Goal: Task Accomplishment & Management: Use online tool/utility

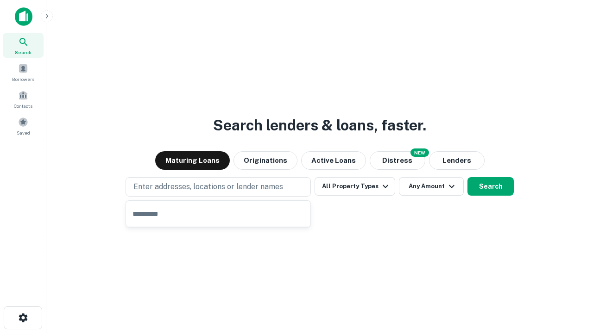
type input "**********"
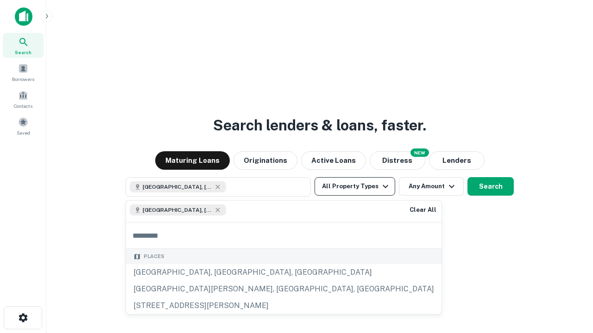
click at [355, 187] on button "All Property Types" at bounding box center [354, 186] width 81 height 19
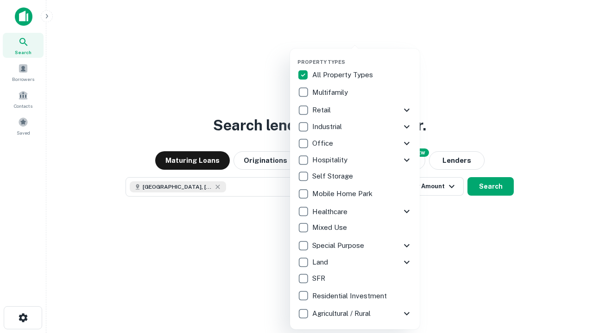
click at [362, 56] on button "button" at bounding box center [362, 56] width 130 height 0
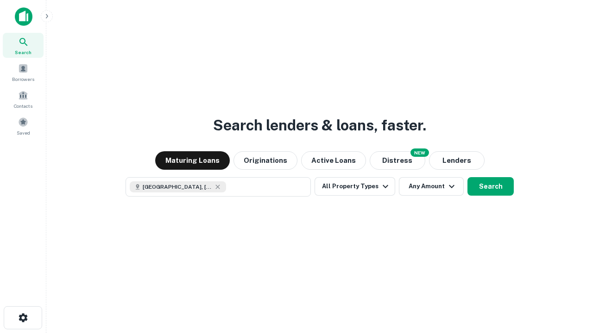
scroll to position [15, 0]
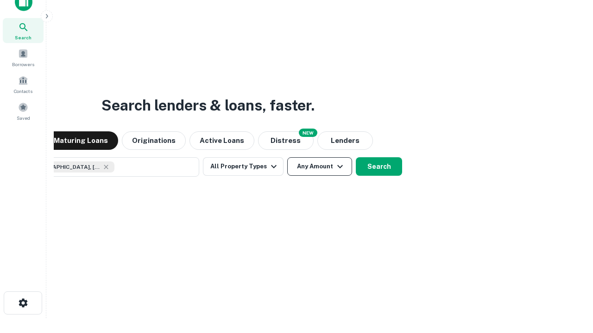
click at [287, 157] on button "Any Amount" at bounding box center [319, 166] width 65 height 19
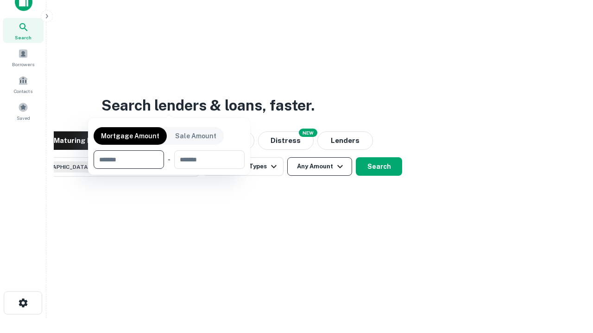
scroll to position [67, 262]
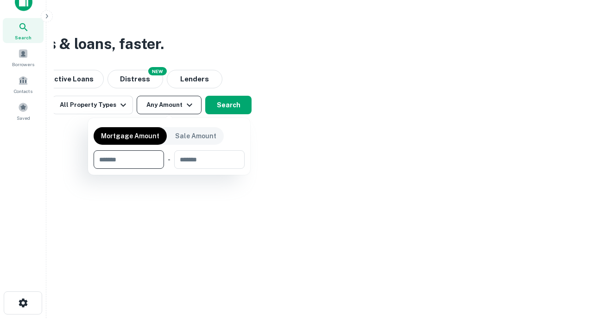
type input "*******"
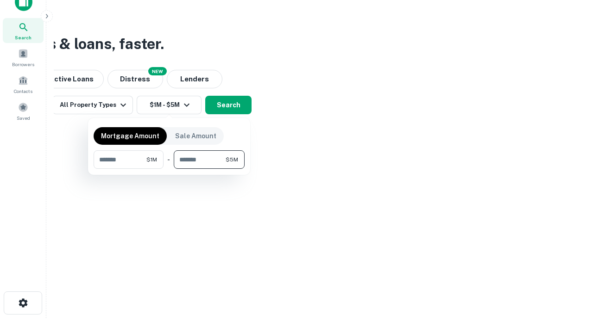
type input "*******"
click at [169, 169] on button "button" at bounding box center [169, 169] width 151 height 0
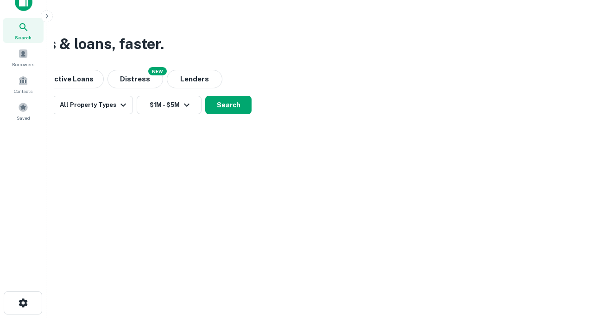
scroll to position [15, 0]
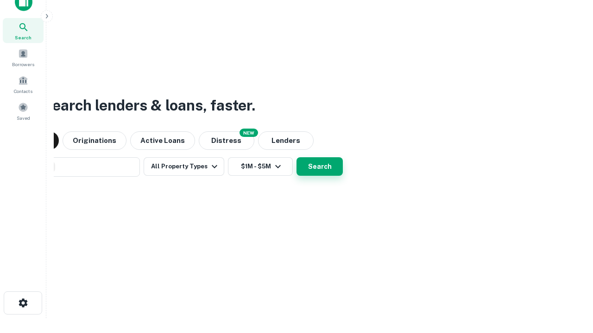
click at [296, 157] on button "Search" at bounding box center [319, 166] width 46 height 19
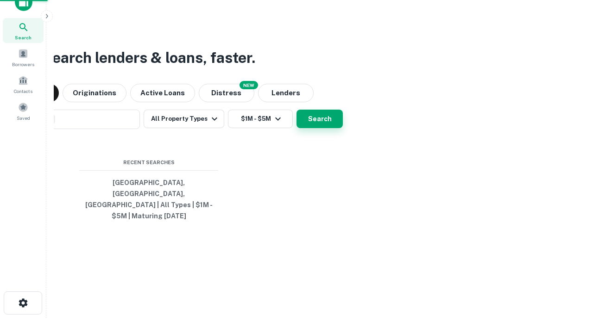
scroll to position [30, 262]
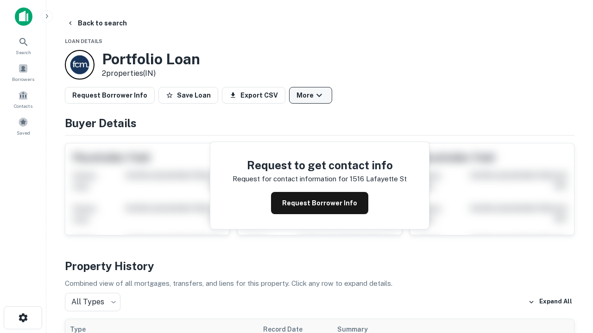
click at [310, 95] on button "More" at bounding box center [310, 95] width 43 height 17
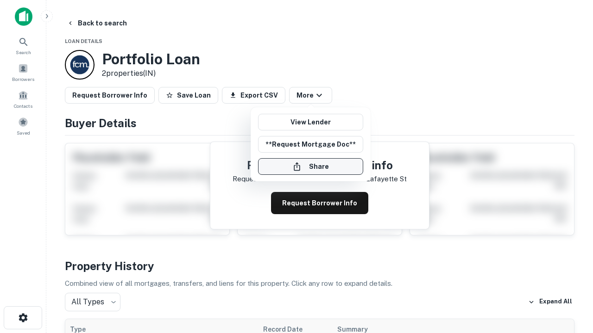
click at [310, 167] on button "Share" at bounding box center [310, 166] width 105 height 17
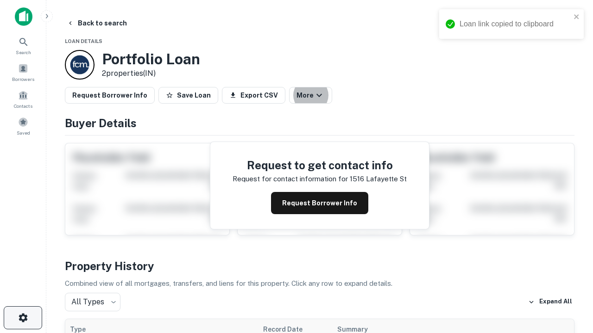
click at [23, 318] on icon "button" at bounding box center [23, 318] width 11 height 11
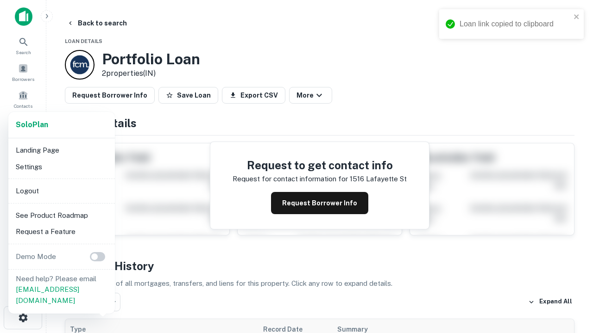
click at [61, 191] on li "Logout" at bounding box center [61, 191] width 99 height 17
